Goal: Task Accomplishment & Management: Use online tool/utility

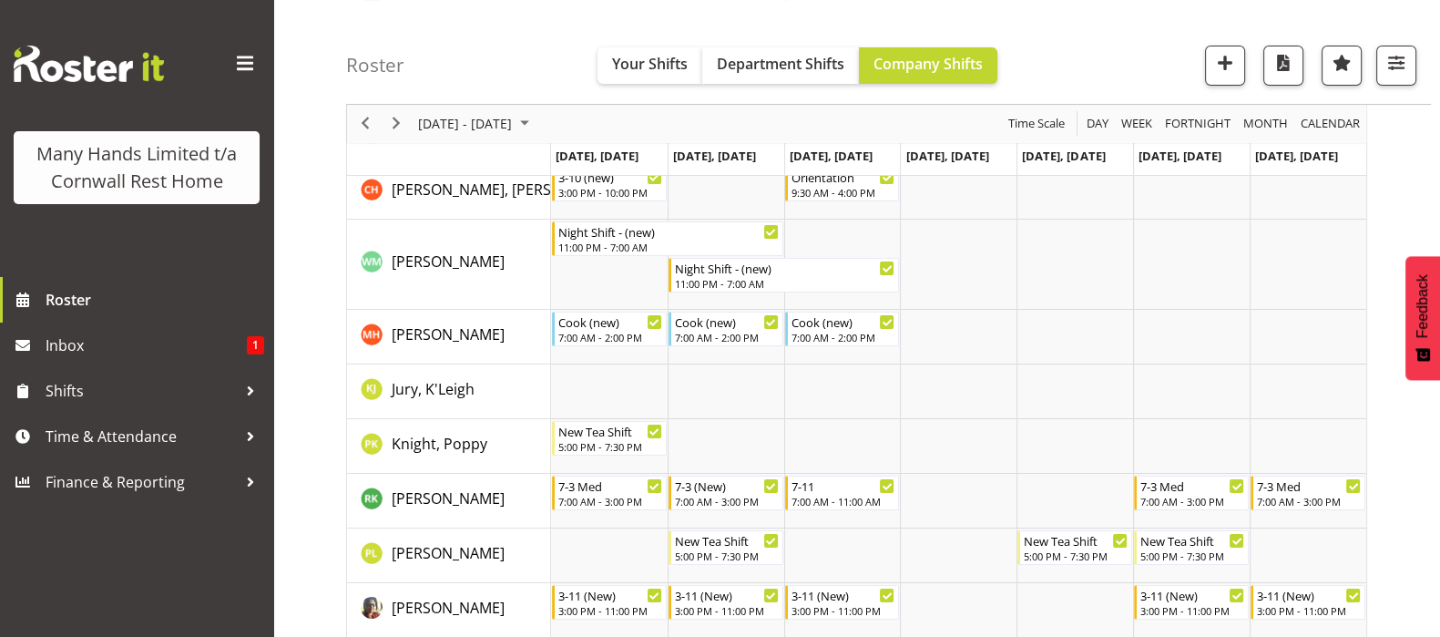
scroll to position [454, 0]
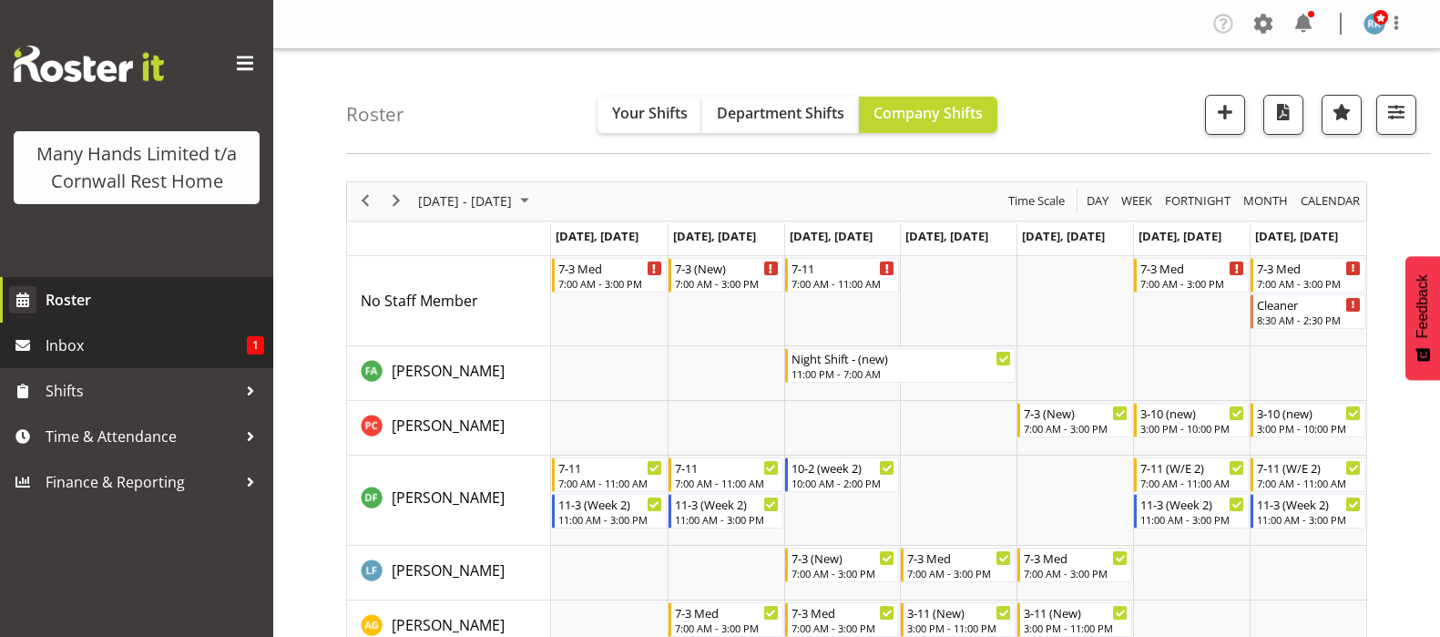
scroll to position [1282, 0]
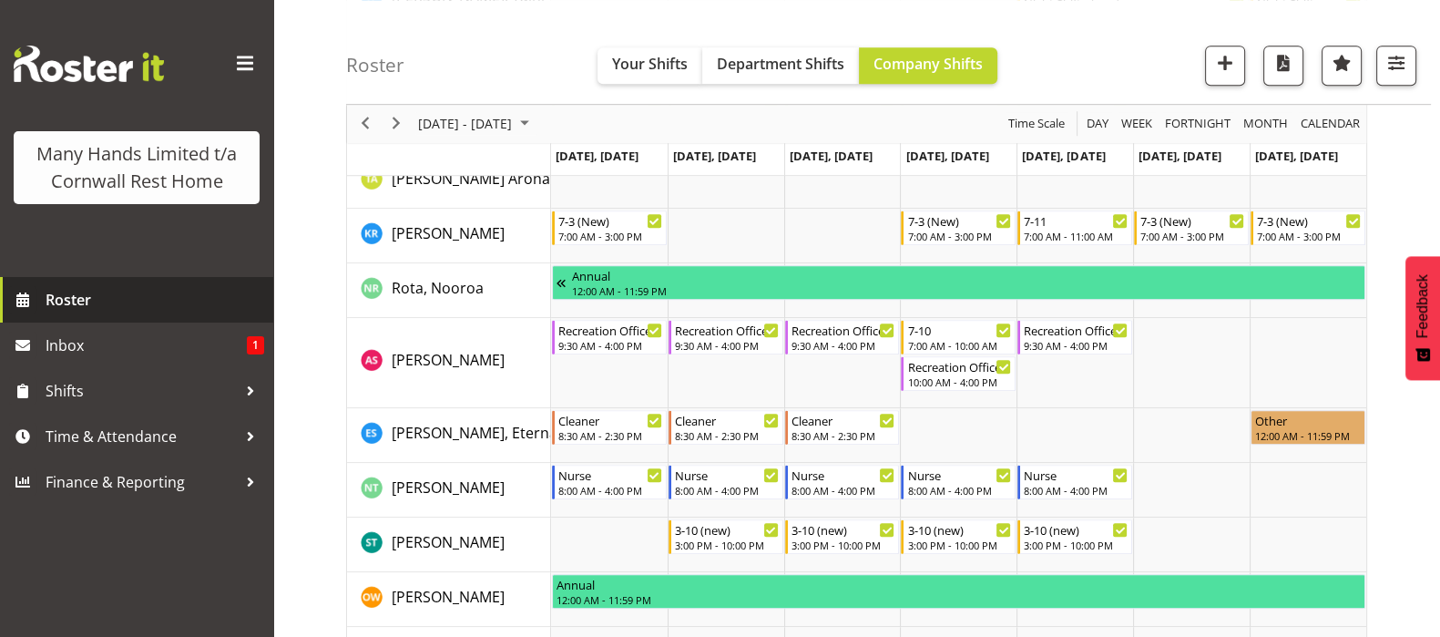
click at [67, 290] on span "Roster" at bounding box center [155, 299] width 219 height 27
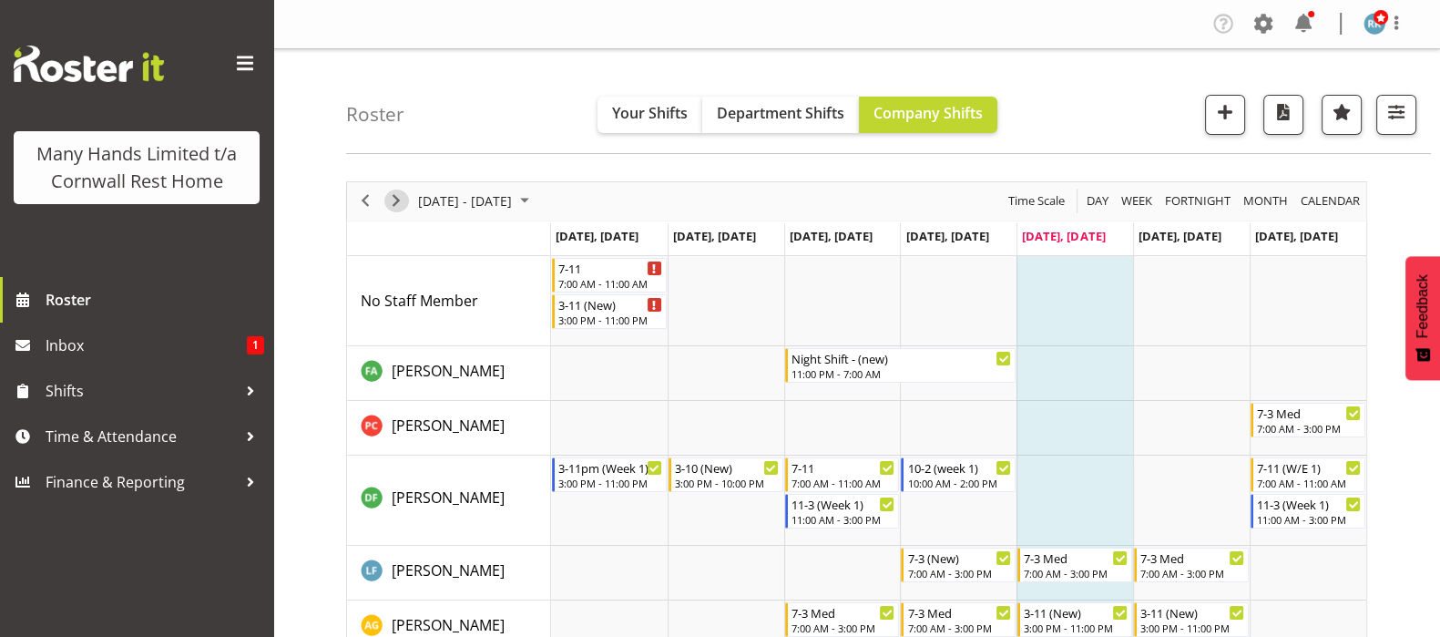
click at [397, 199] on span "Next" at bounding box center [396, 200] width 22 height 23
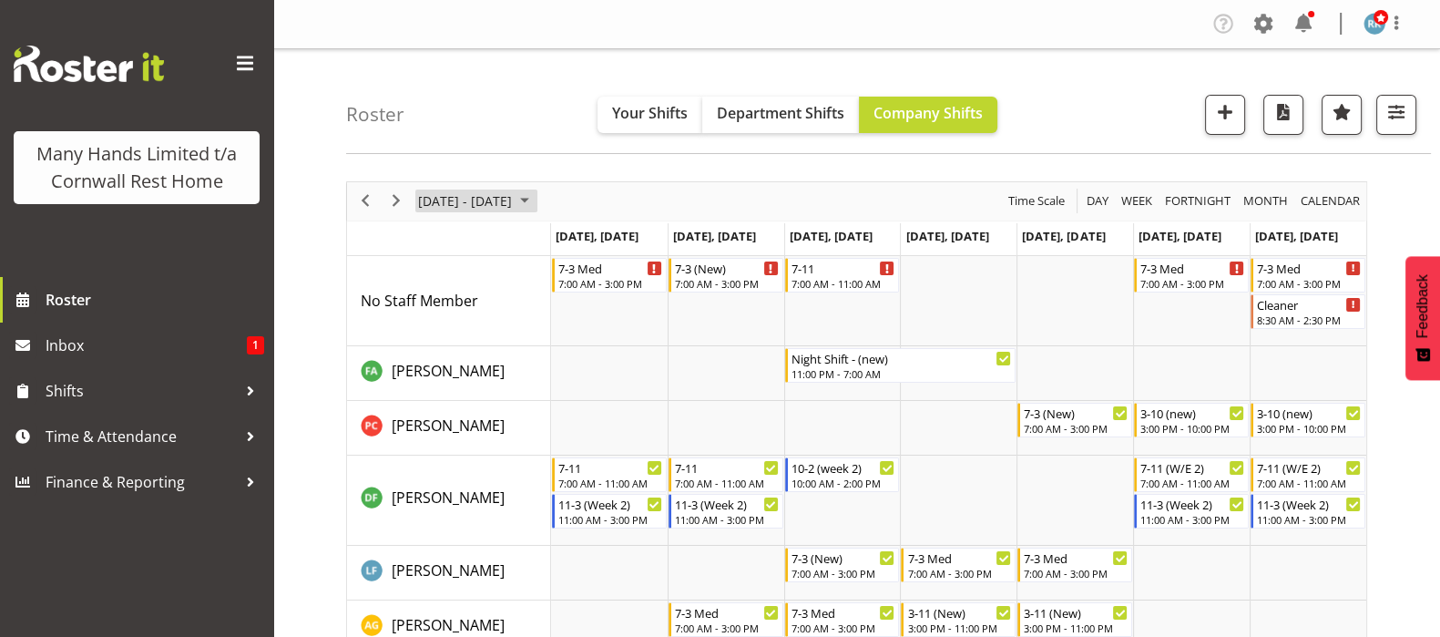
click at [535, 202] on span "August 2025" at bounding box center [525, 200] width 22 height 23
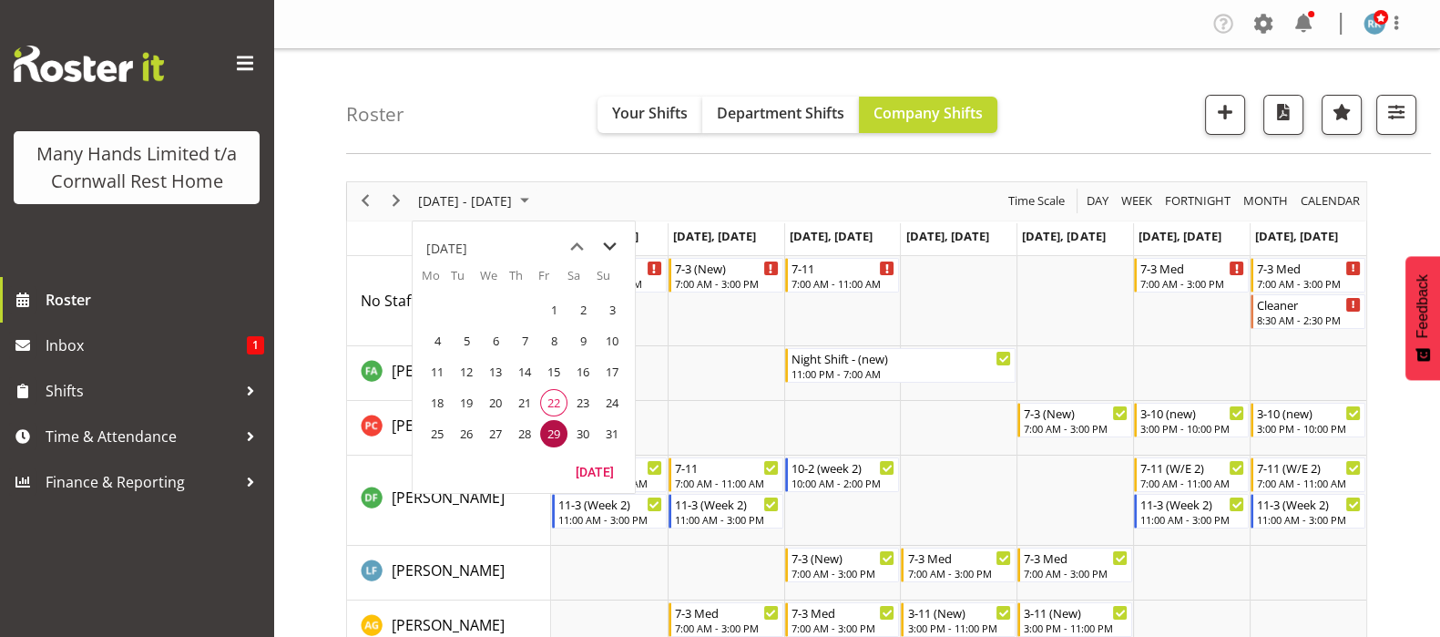
click at [611, 239] on span "next month" at bounding box center [610, 246] width 32 height 33
click at [437, 368] on span "15" at bounding box center [436, 371] width 27 height 27
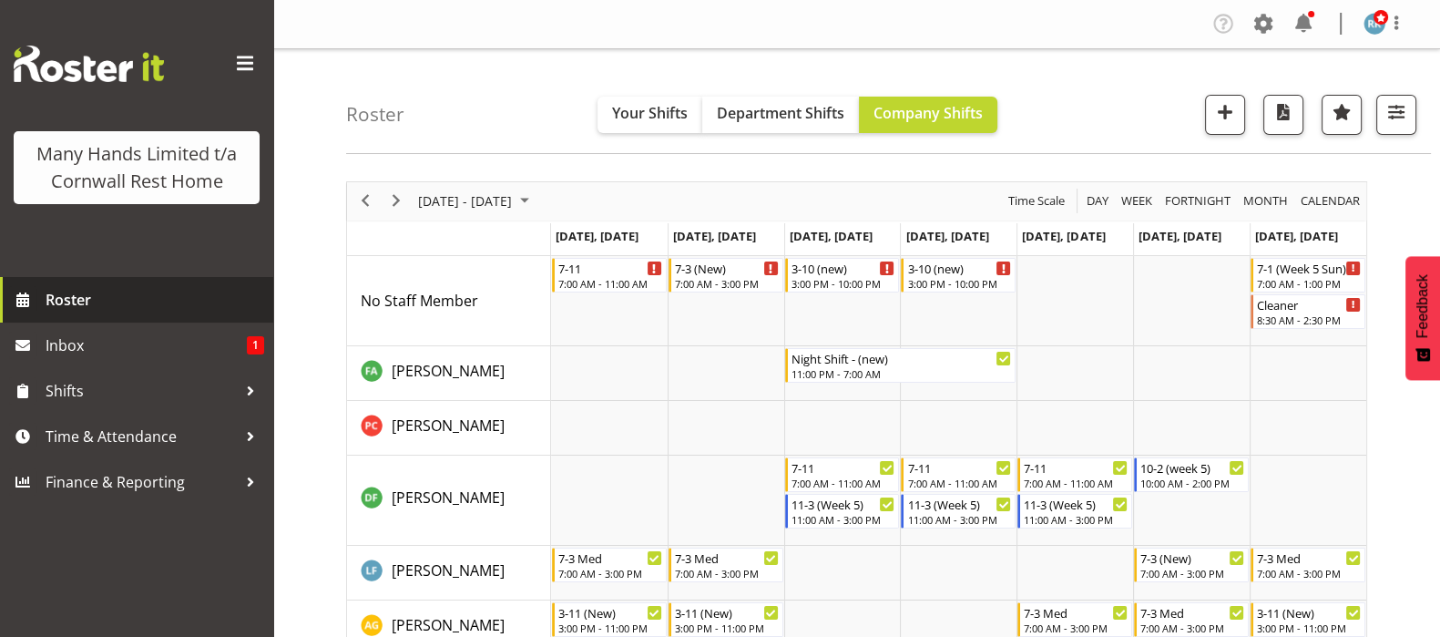
click at [79, 302] on span "Roster" at bounding box center [155, 299] width 219 height 27
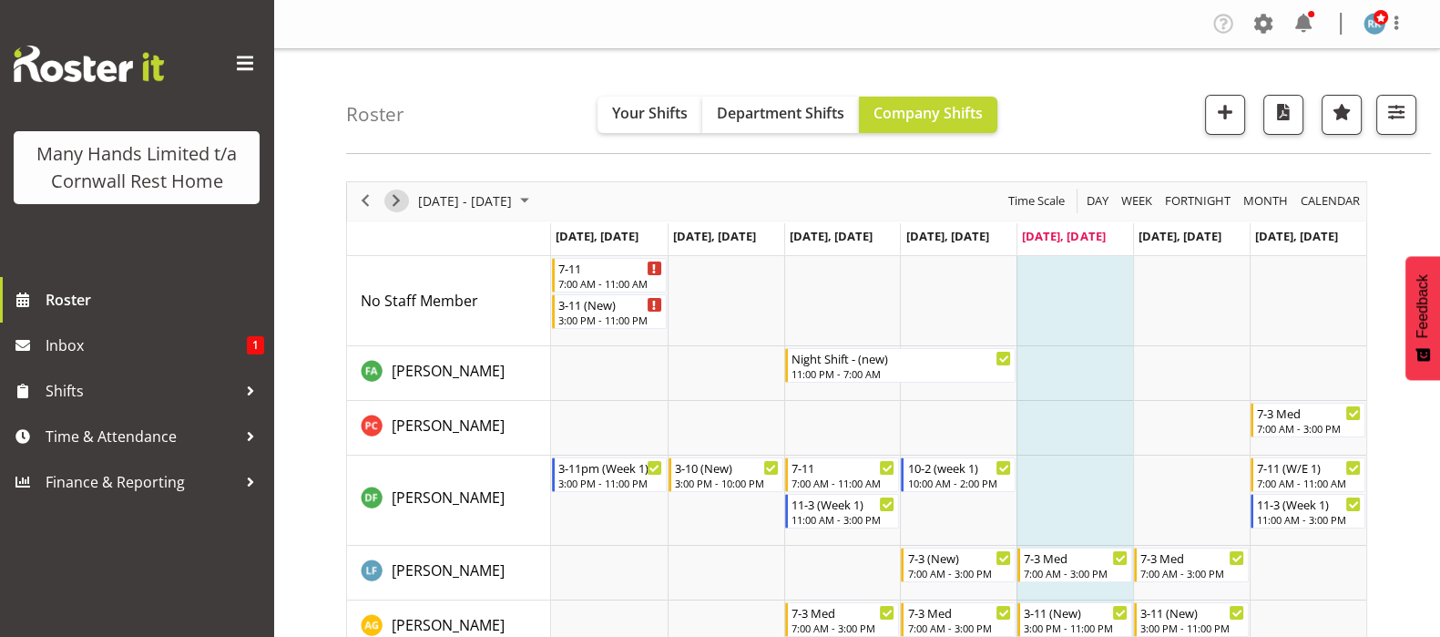
click at [393, 208] on span "Next" at bounding box center [396, 200] width 22 height 23
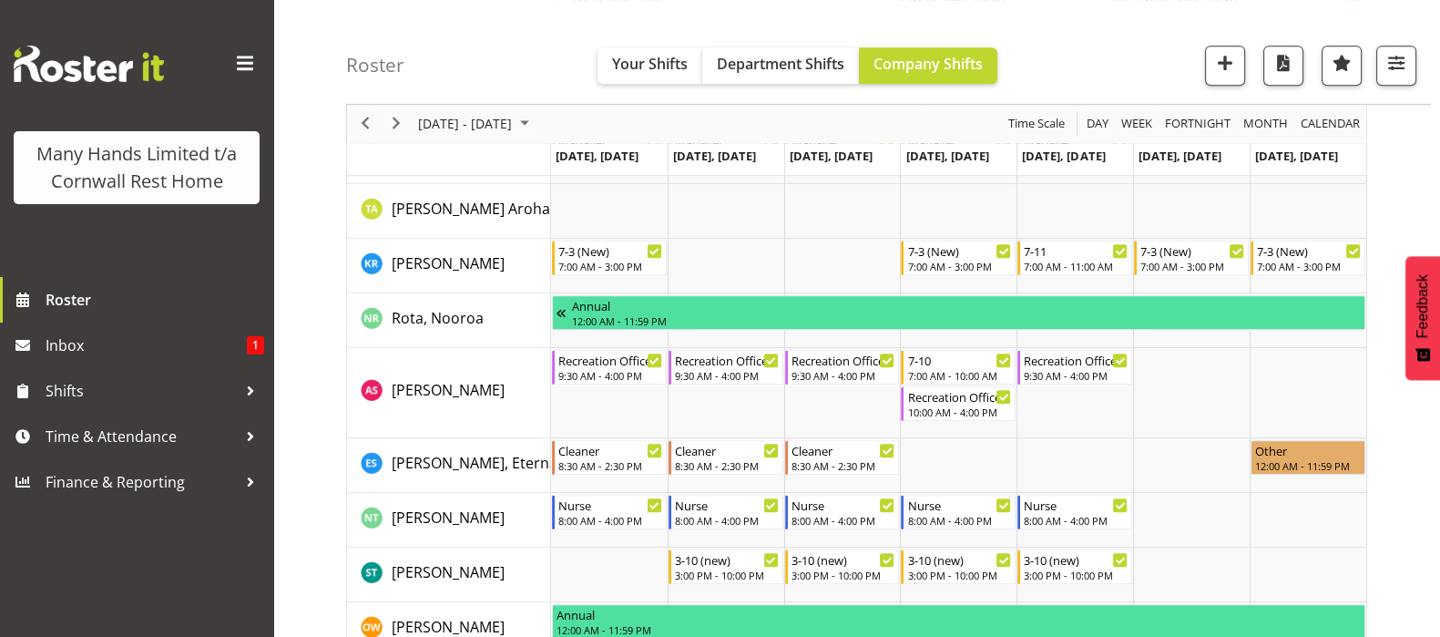
scroll to position [1366, 0]
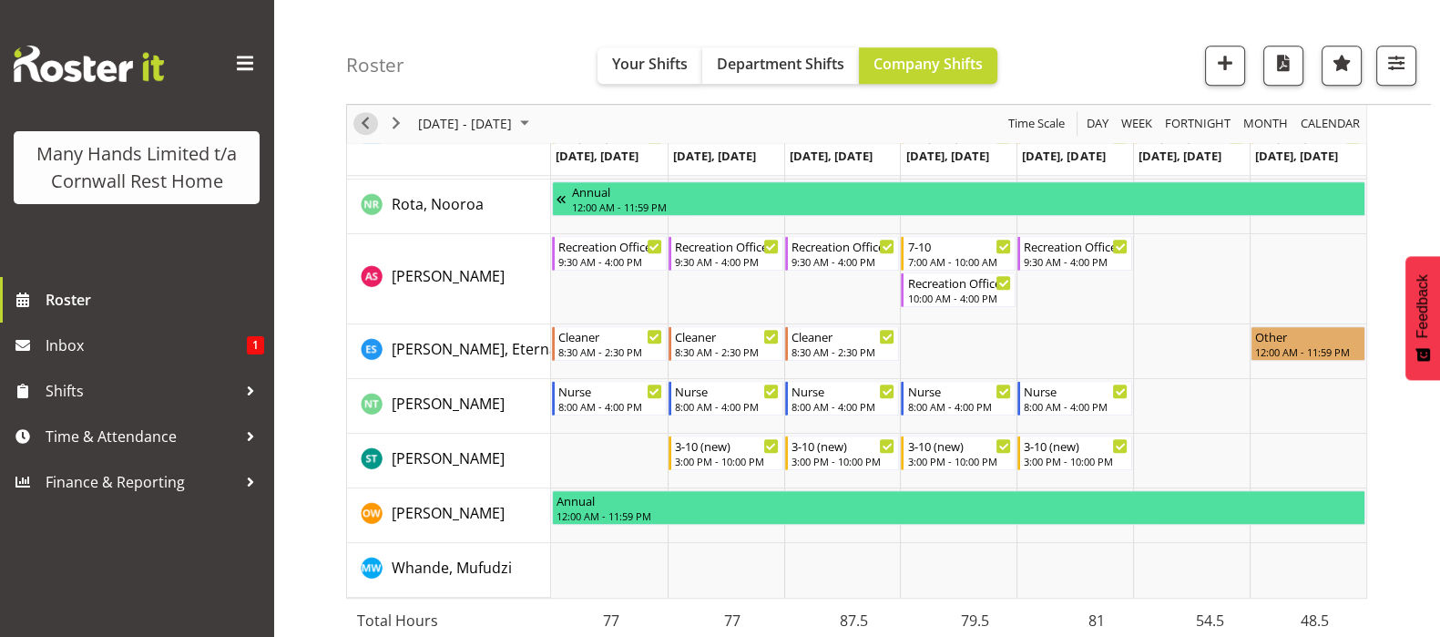
click at [369, 122] on span "Previous" at bounding box center [365, 124] width 22 height 23
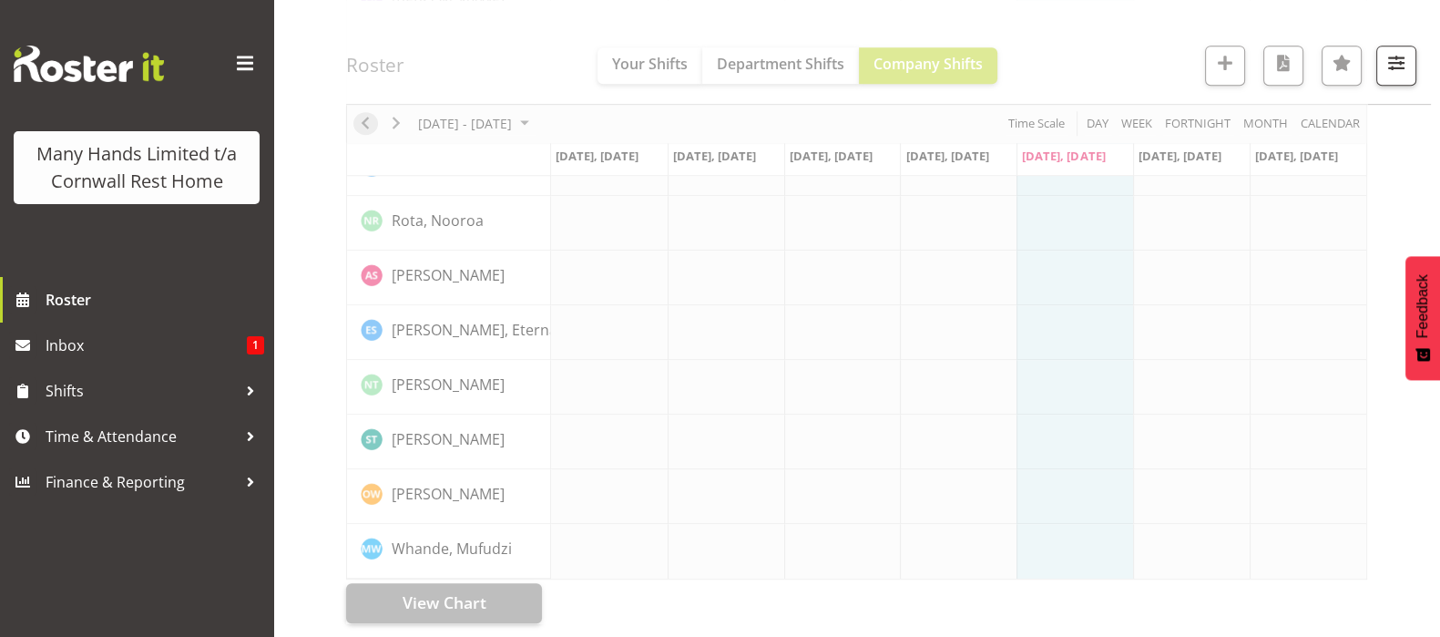
scroll to position [1207, 0]
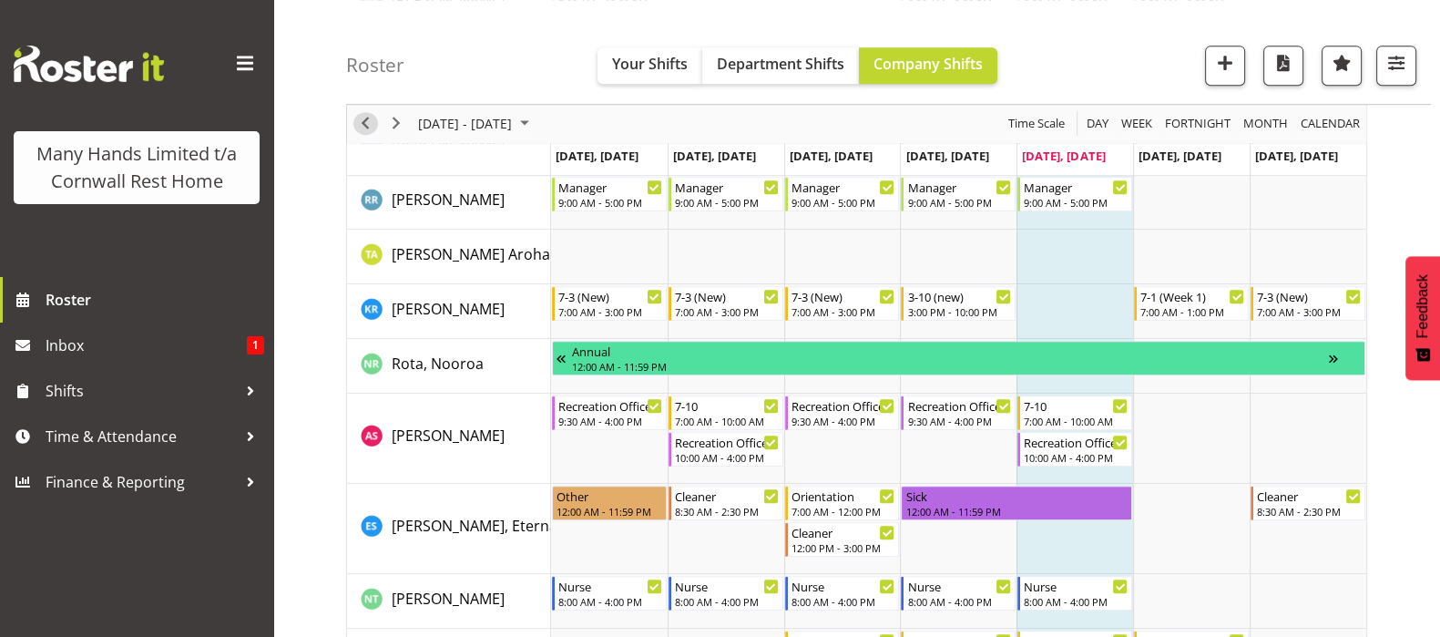
scroll to position [1366, 0]
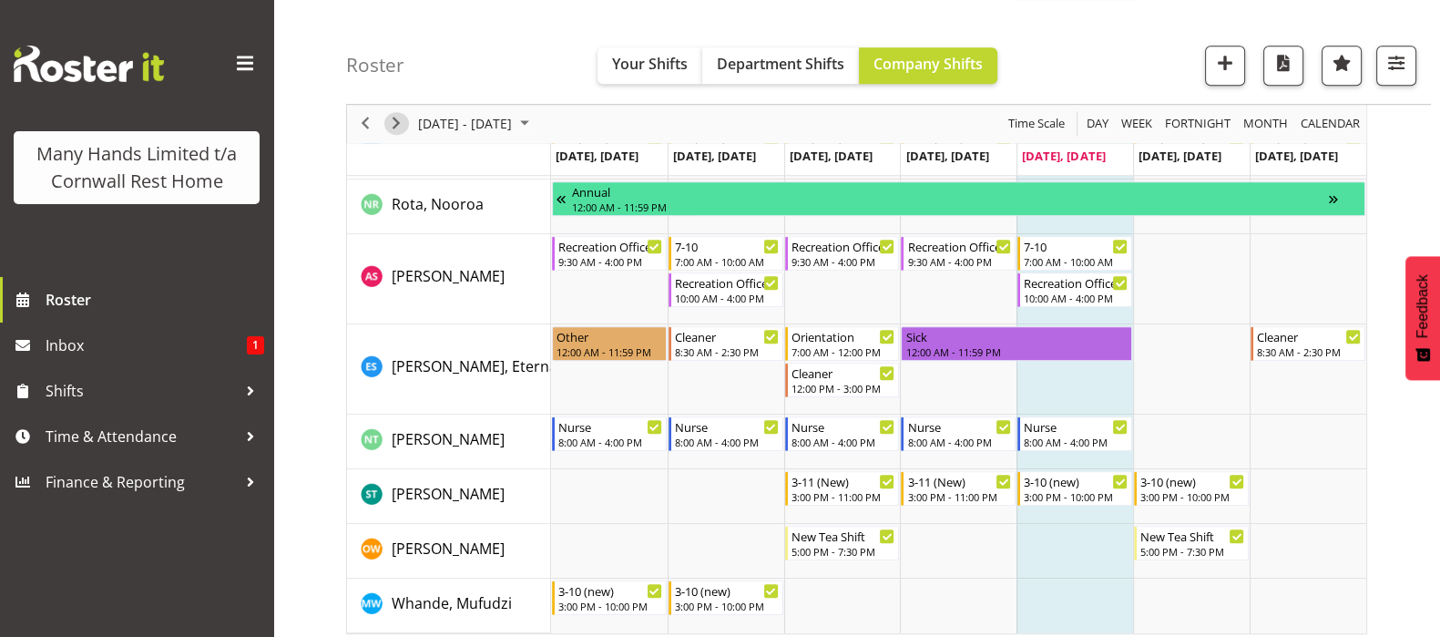
click at [392, 122] on span "Next" at bounding box center [396, 124] width 22 height 23
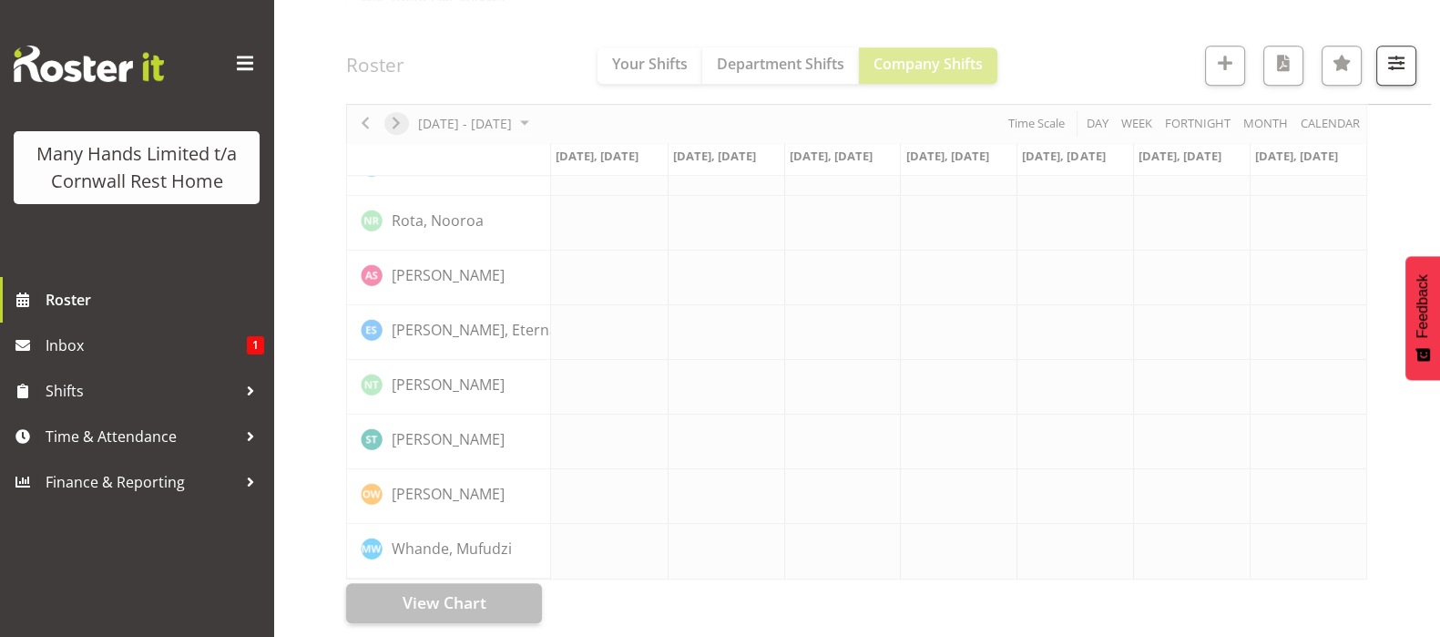
scroll to position [1207, 0]
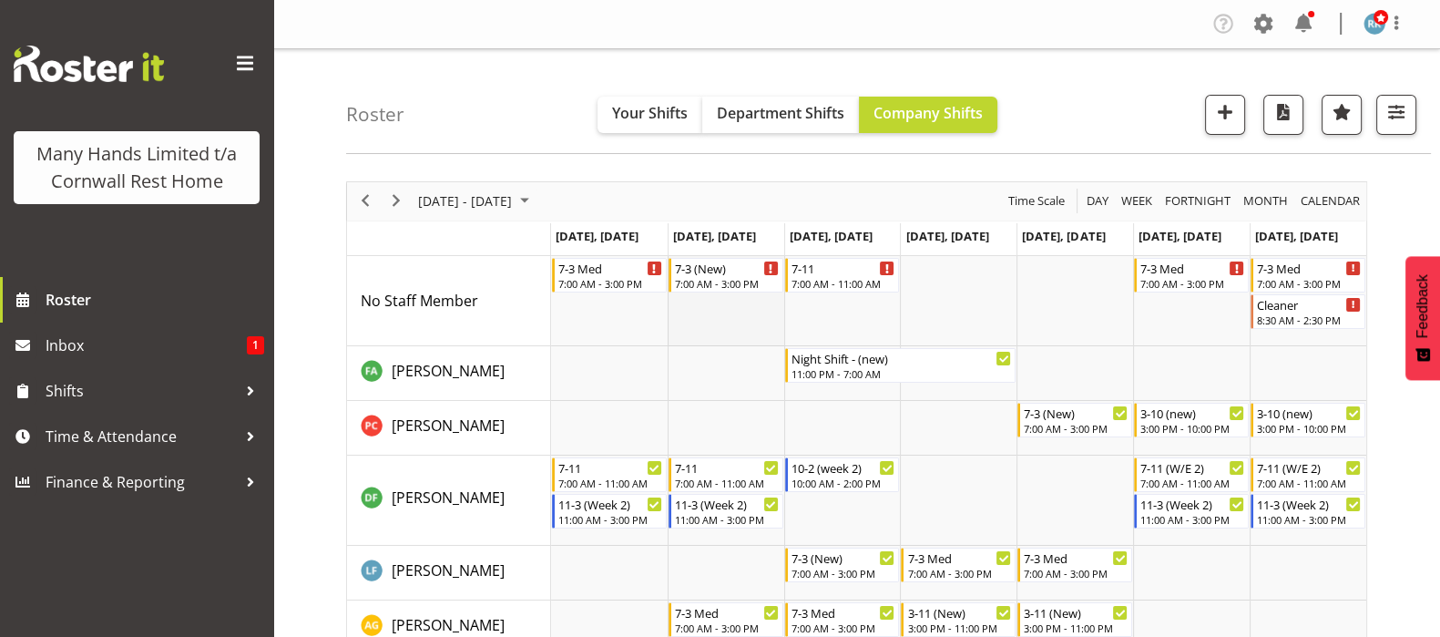
scroll to position [113, 0]
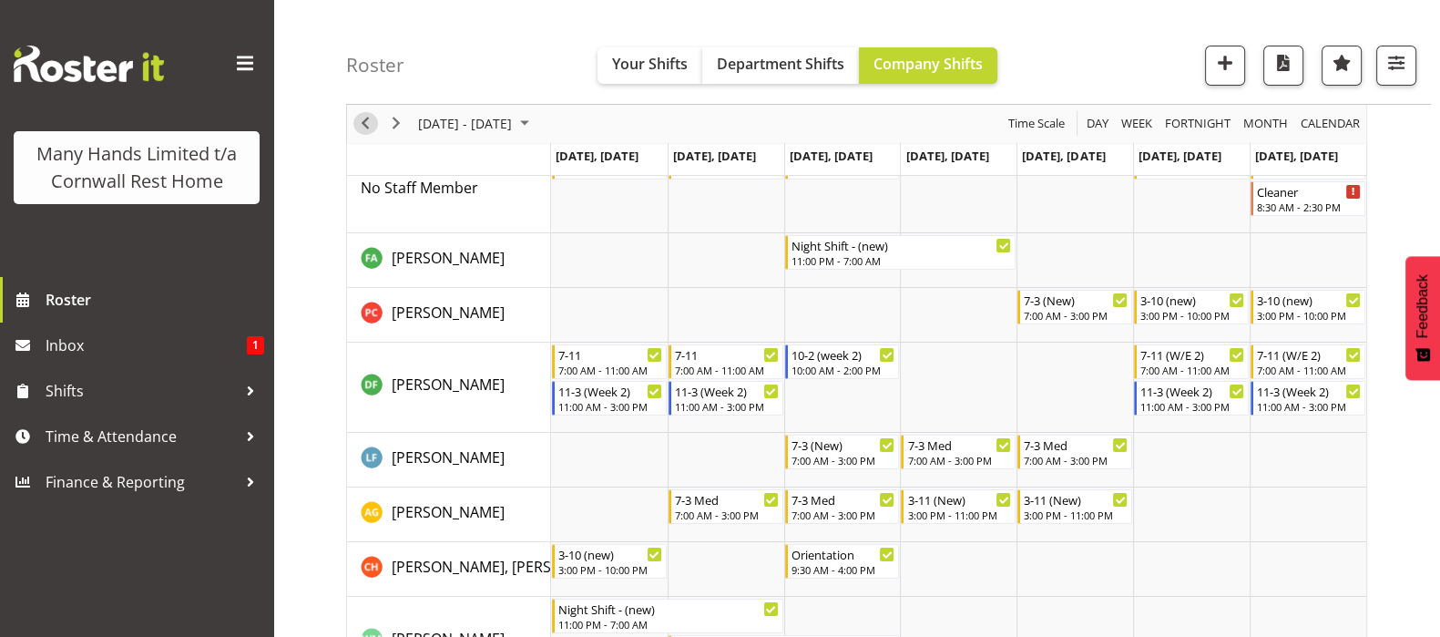
click at [362, 115] on span "Previous" at bounding box center [365, 124] width 22 height 23
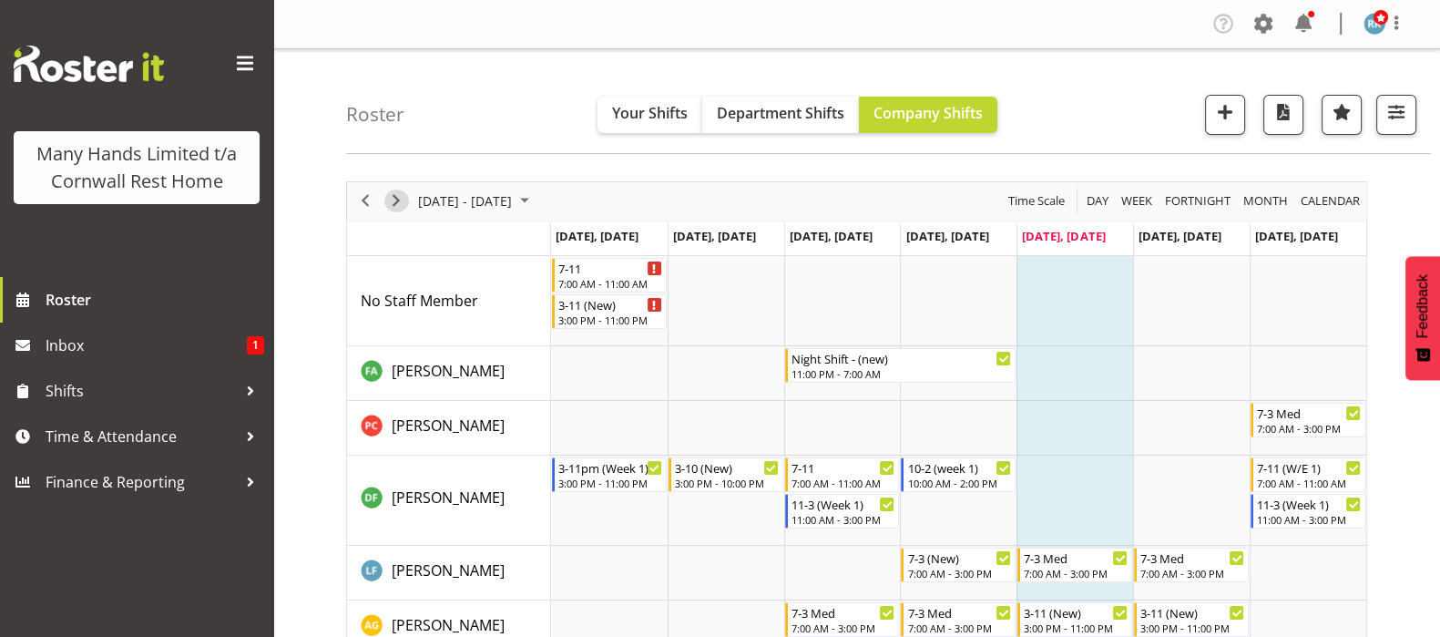
click at [392, 198] on span "Next" at bounding box center [396, 200] width 22 height 23
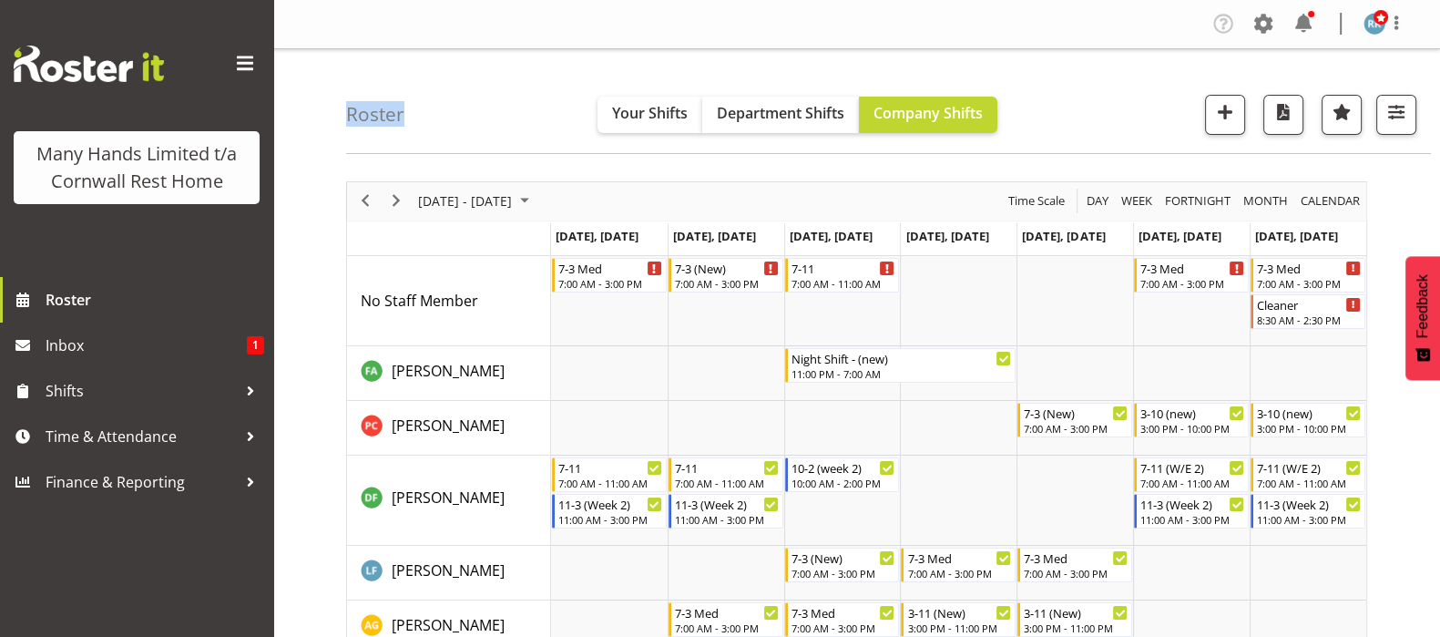
drag, startPoint x: 347, startPoint y: 113, endPoint x: 414, endPoint y: 111, distance: 67.4
click at [414, 111] on div "Roster Your Shifts Department Shifts Company Shifts All Locations Clear Cornwal…" at bounding box center [888, 101] width 1085 height 105
